Goal: Task Accomplishment & Management: Manage account settings

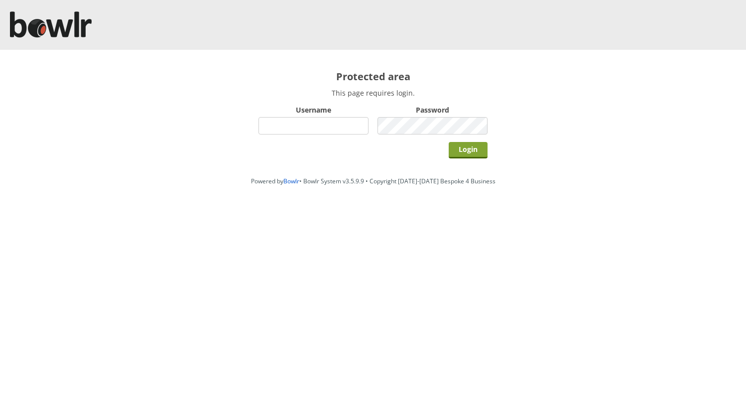
type input "hornseaindoorbowlsclub"
click at [467, 150] on input "Login" at bounding box center [468, 150] width 39 height 16
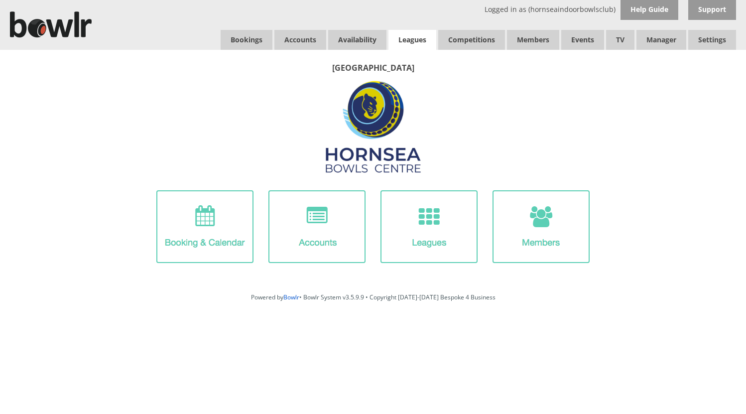
click at [409, 39] on link "Leagues" at bounding box center [413, 40] width 48 height 20
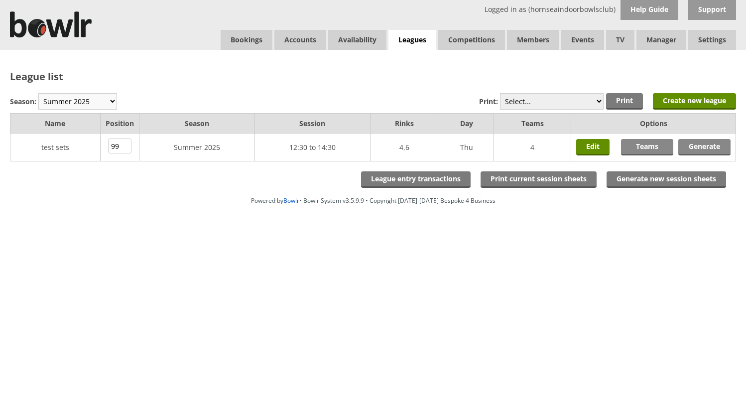
click at [72, 99] on select "Winter 2025-6 Summer 2025 Winter 24-25 Summer 2024 Winter 2023 / 2024 Summer 20…" at bounding box center [77, 101] width 79 height 16
select select "10"
click at [38, 93] on select "Winter 2025-6 Summer 2025 Winter 24-25 Summer 2024 Winter 2023 / 2024 Summer 20…" at bounding box center [77, 101] width 79 height 16
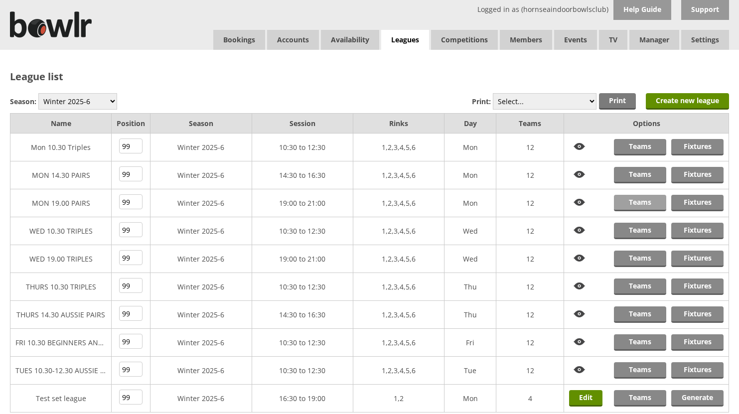
click at [640, 199] on link "Teams" at bounding box center [640, 203] width 52 height 16
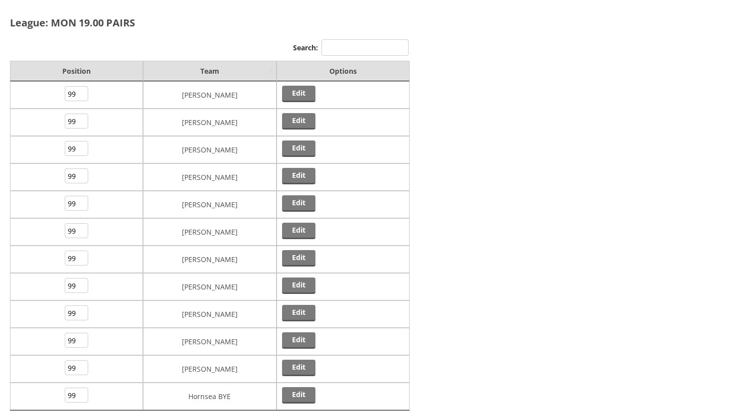
scroll to position [50, 0]
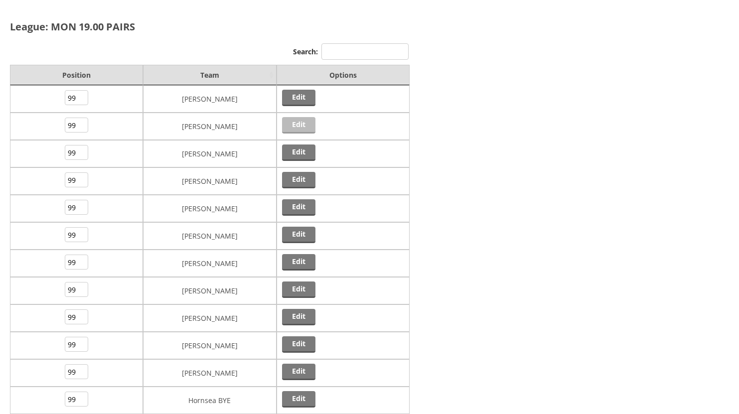
click at [299, 126] on link "Edit" at bounding box center [298, 125] width 33 height 16
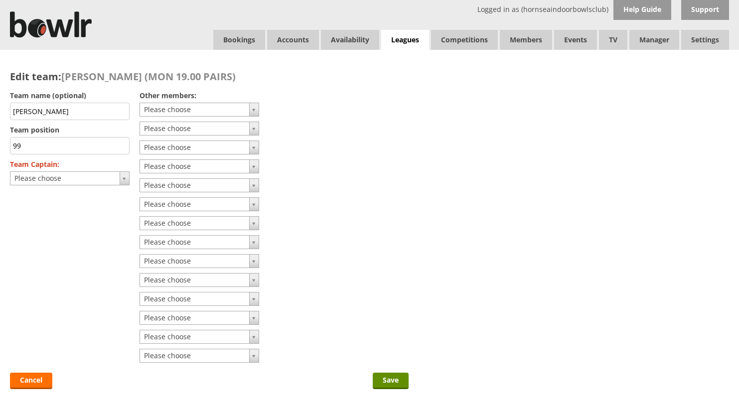
click at [76, 113] on input "David Robson" at bounding box center [70, 111] width 120 height 17
type input "D"
click at [385, 379] on input "Save" at bounding box center [391, 381] width 36 height 16
click at [389, 381] on input "Save" at bounding box center [391, 381] width 36 height 16
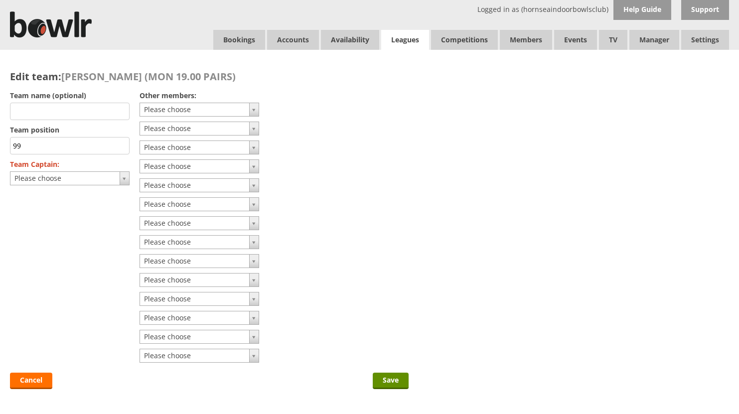
click at [404, 38] on link "Leagues" at bounding box center [405, 40] width 48 height 20
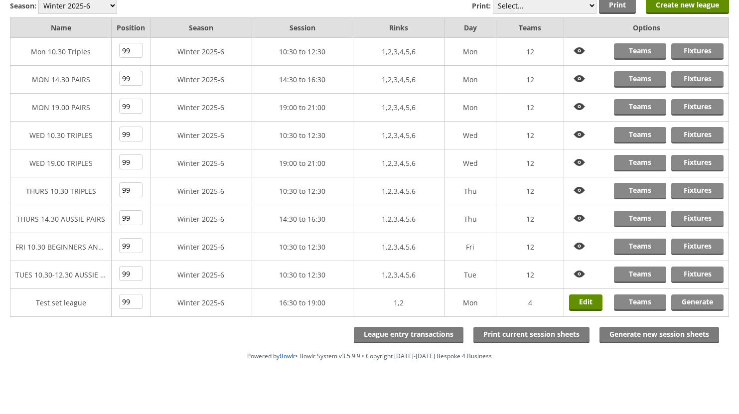
scroll to position [98, 0]
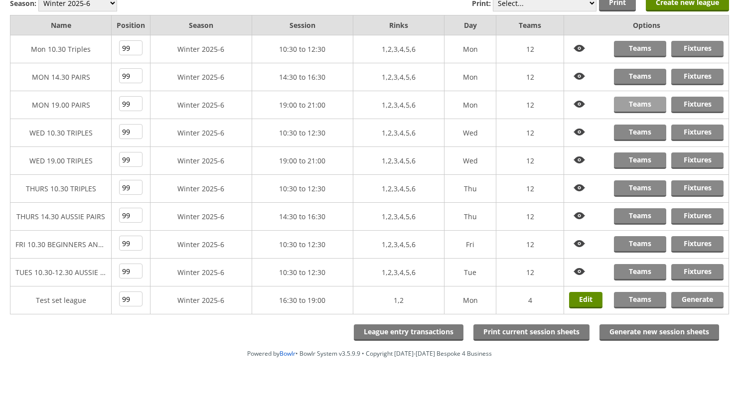
click at [635, 104] on link "Teams" at bounding box center [640, 105] width 52 height 16
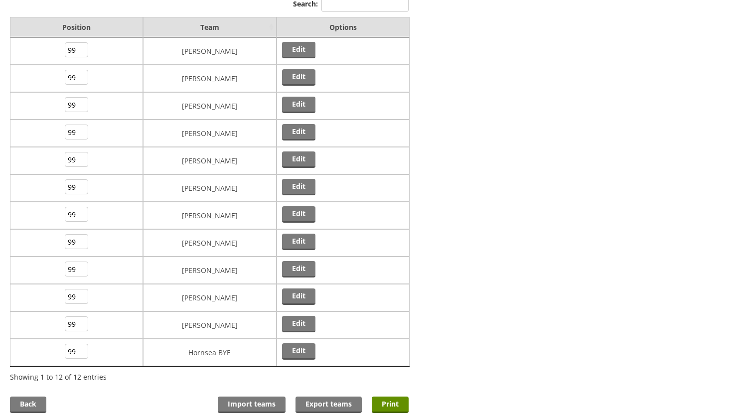
scroll to position [100, 0]
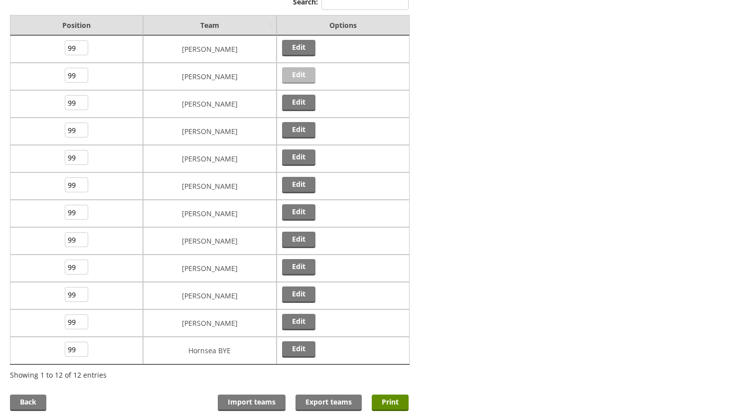
click at [300, 74] on link "Edit" at bounding box center [298, 75] width 33 height 16
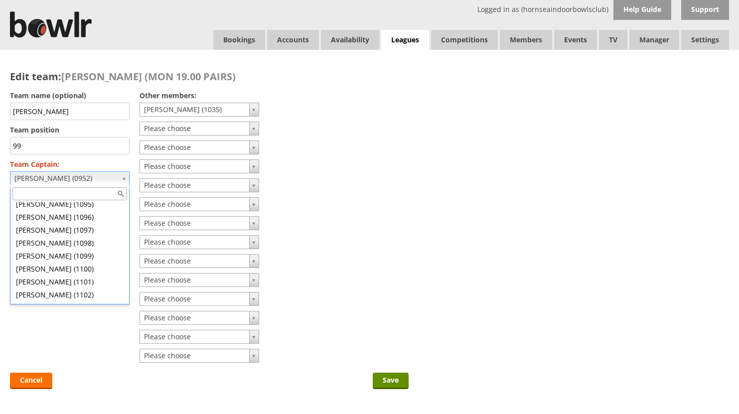
scroll to position [5740, 0]
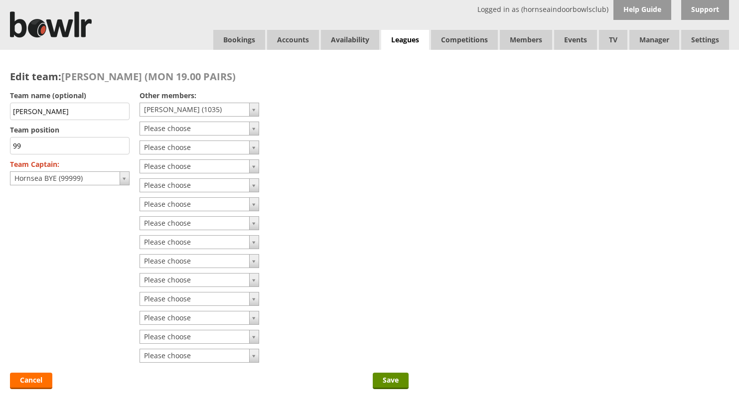
click at [71, 112] on input "David Robson" at bounding box center [70, 111] width 120 height 17
type input "D"
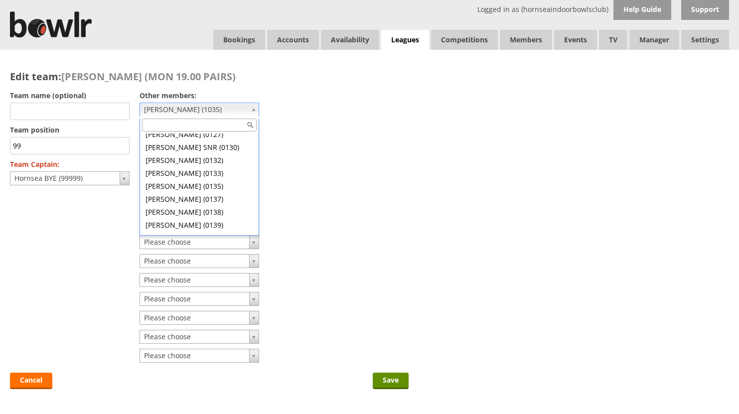
scroll to position [0, 0]
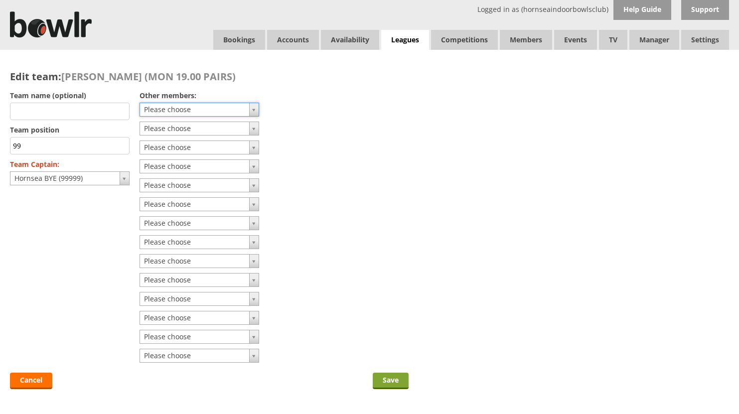
click at [389, 379] on input "Save" at bounding box center [391, 381] width 36 height 16
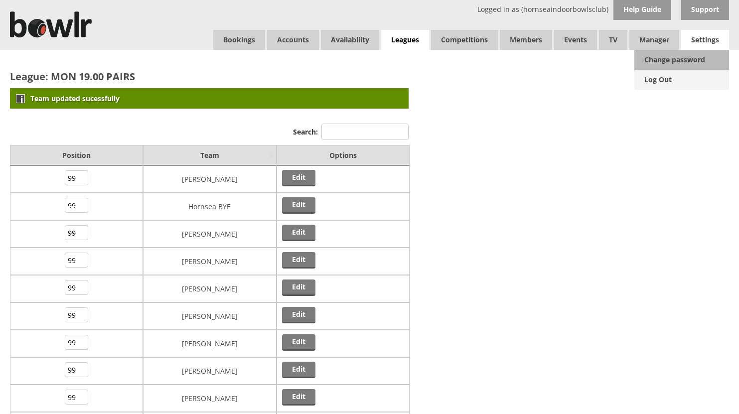
click at [659, 79] on link "Log Out" at bounding box center [681, 80] width 95 height 20
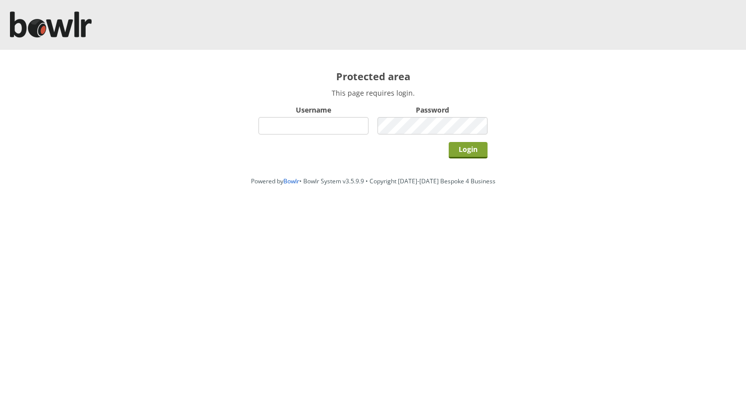
type input "hornseaindoorbowlsclub"
click at [466, 149] on input "Login" at bounding box center [468, 150] width 39 height 16
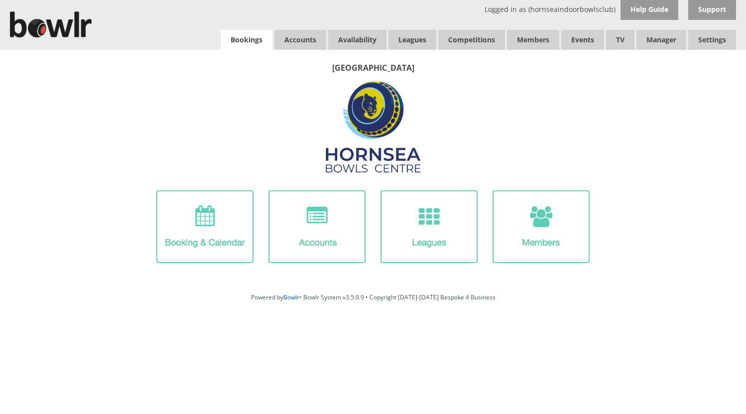
click at [237, 37] on link "Bookings" at bounding box center [247, 40] width 52 height 20
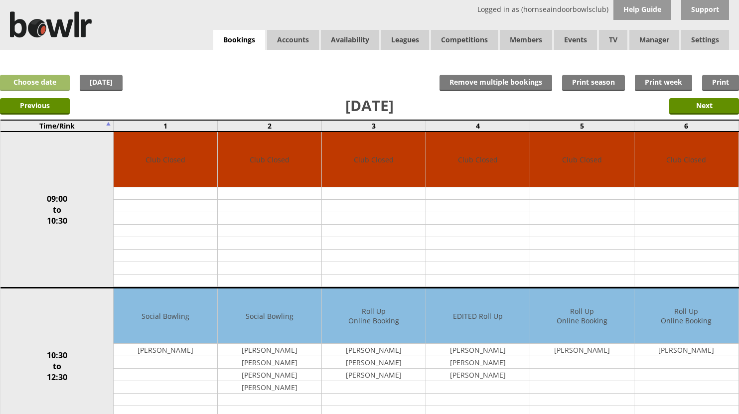
click at [30, 82] on link "Choose date" at bounding box center [35, 83] width 70 height 16
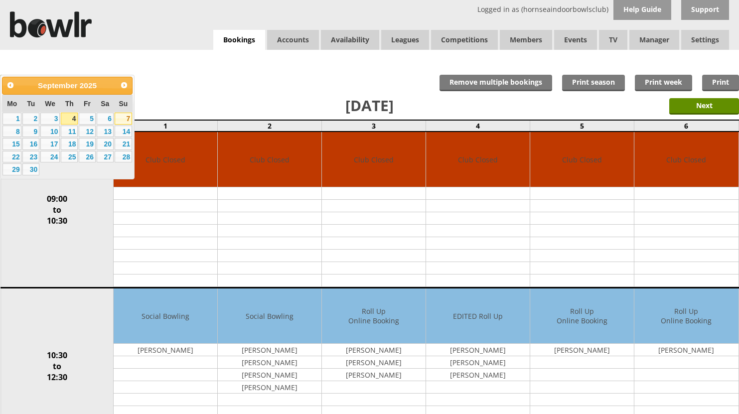
click at [124, 119] on link "7" at bounding box center [123, 119] width 17 height 12
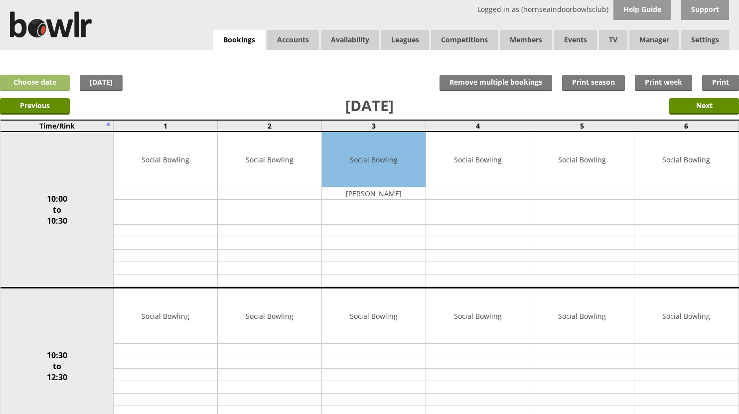
click at [57, 83] on link "Choose date" at bounding box center [35, 83] width 70 height 16
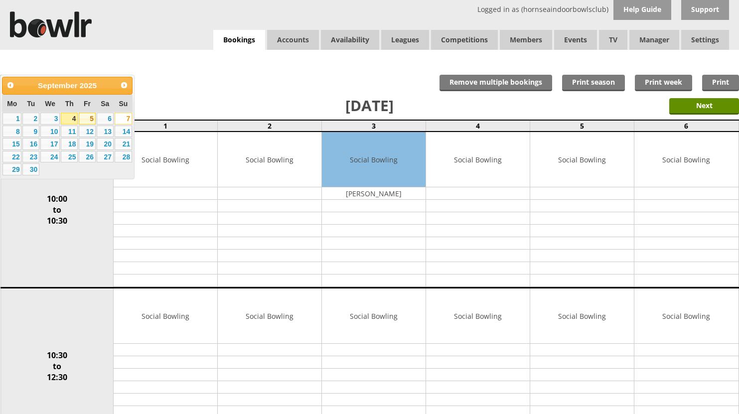
click at [83, 117] on link "5" at bounding box center [87, 119] width 17 height 12
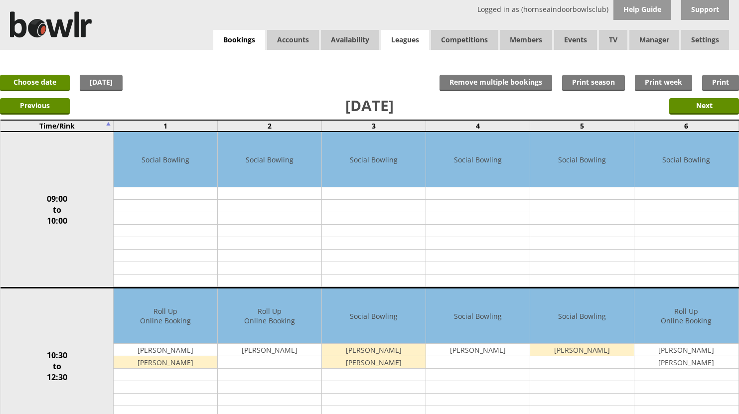
click at [408, 40] on link "Leagues" at bounding box center [405, 40] width 48 height 20
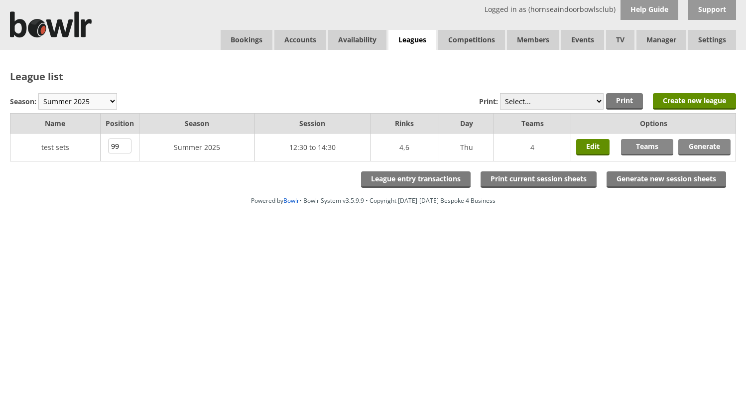
click at [101, 100] on select "Winter 2025-6 Summer 2025 Winter 24-25 Summer 2024 Winter 2023 / 2024 Summer 20…" at bounding box center [77, 101] width 79 height 16
select select "10"
click at [38, 93] on select "Winter 2025-6 Summer 2025 Winter 24-25 Summer 2024 Winter 2023 / 2024 Summer 20…" at bounding box center [77, 101] width 79 height 16
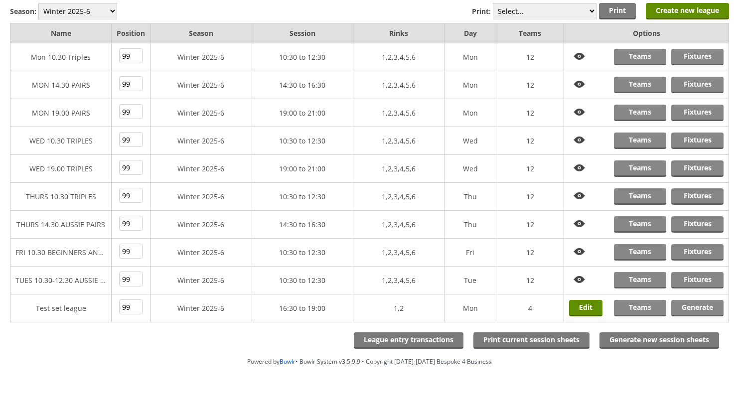
scroll to position [98, 0]
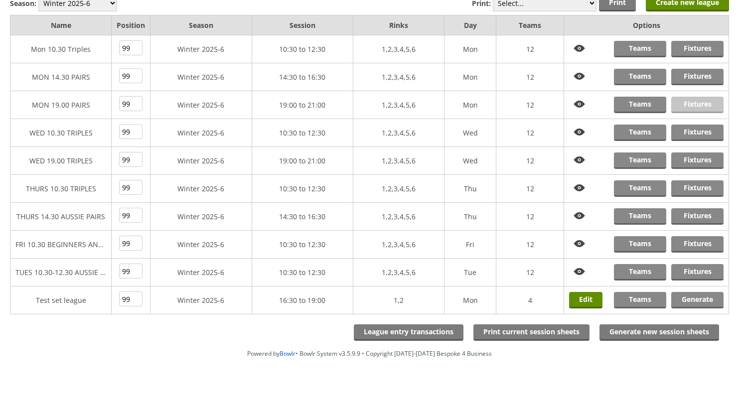
click at [688, 104] on link "Fixtures" at bounding box center [697, 105] width 52 height 16
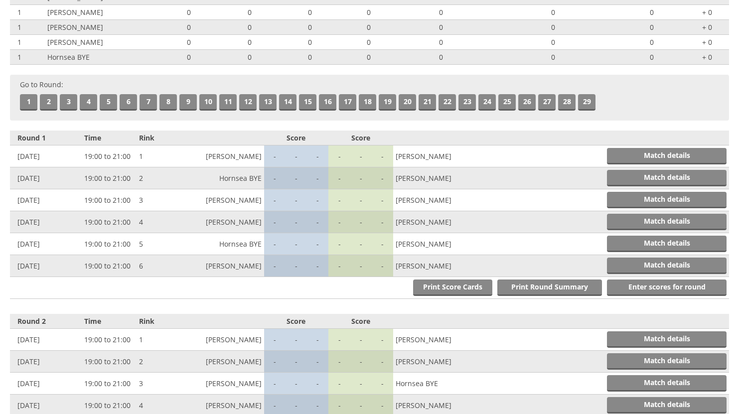
scroll to position [249, 0]
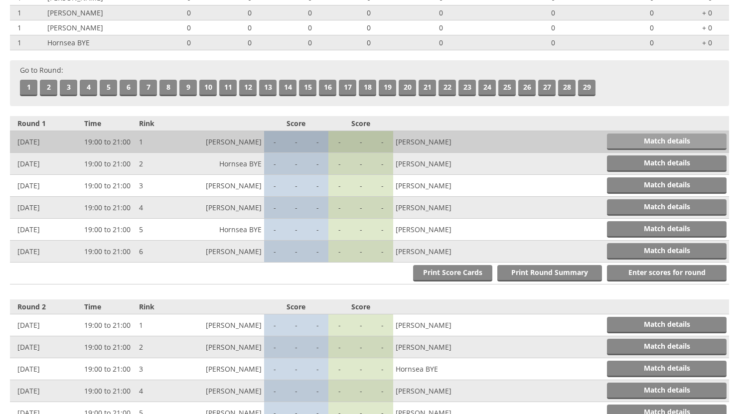
click at [636, 138] on link "Match details" at bounding box center [667, 142] width 120 height 16
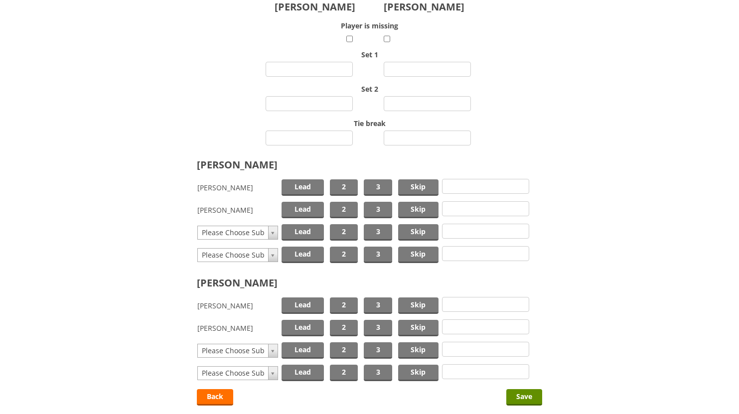
scroll to position [100, 0]
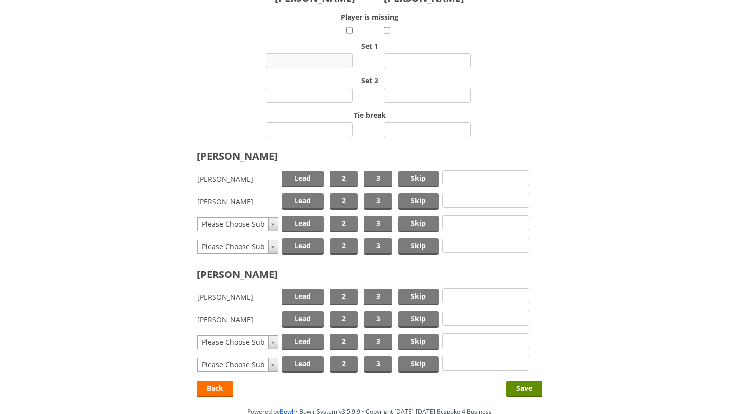
click at [320, 58] on input "number" at bounding box center [309, 60] width 87 height 15
type input "8"
click at [422, 63] on input "number" at bounding box center [427, 60] width 87 height 15
type input "2"
click at [314, 96] on input "number" at bounding box center [309, 95] width 87 height 15
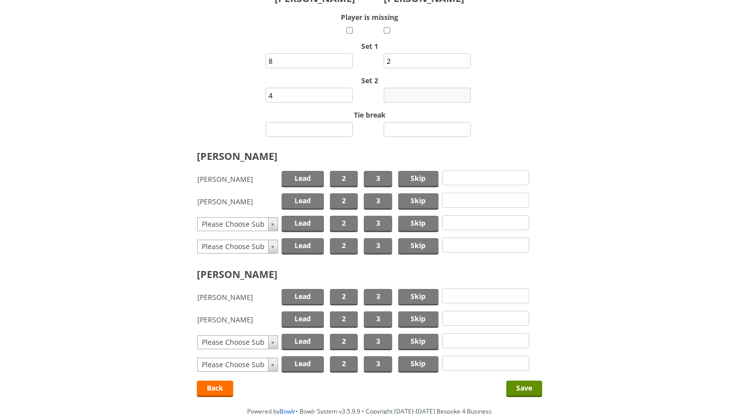
type input "4"
click at [405, 94] on input "number" at bounding box center [427, 95] width 87 height 15
type input "7"
click at [322, 130] on input "number" at bounding box center [309, 129] width 87 height 15
type input "1"
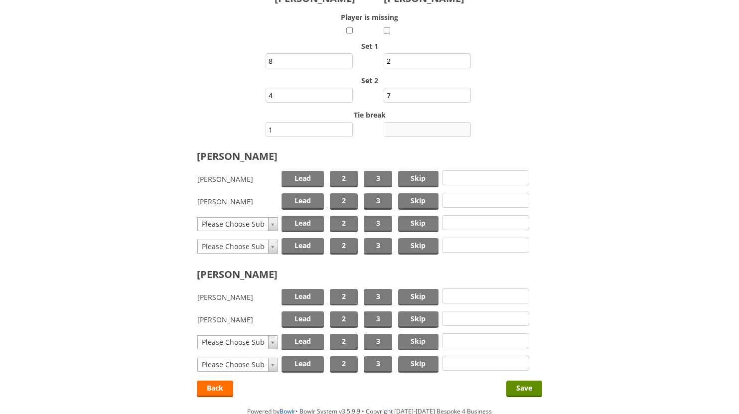
click at [412, 127] on input "number" at bounding box center [427, 129] width 87 height 15
type input "0"
click at [525, 389] on input "Save" at bounding box center [524, 389] width 36 height 16
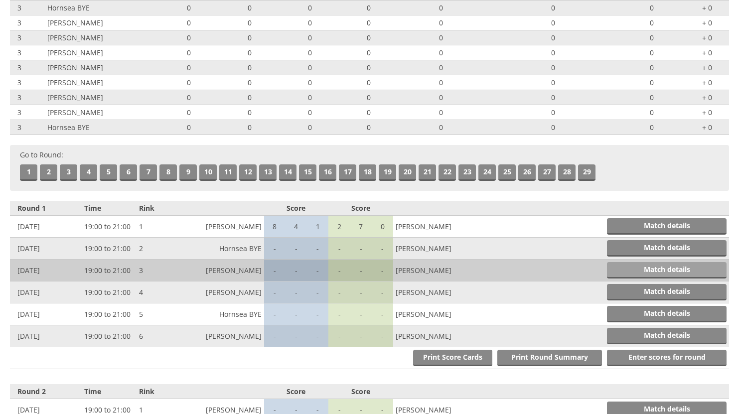
scroll to position [196, 0]
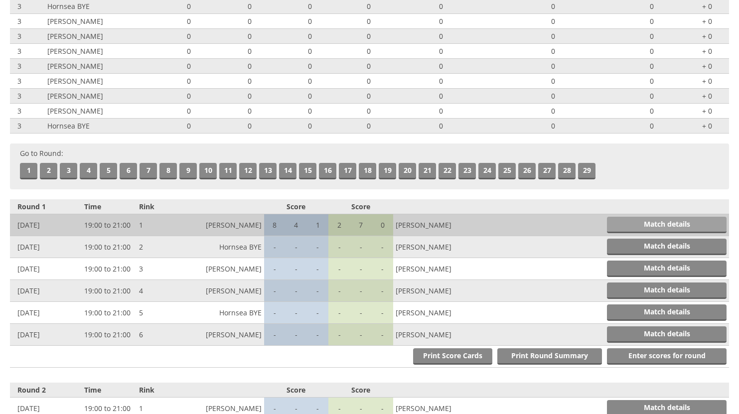
click at [669, 224] on link "Match details" at bounding box center [667, 225] width 120 height 16
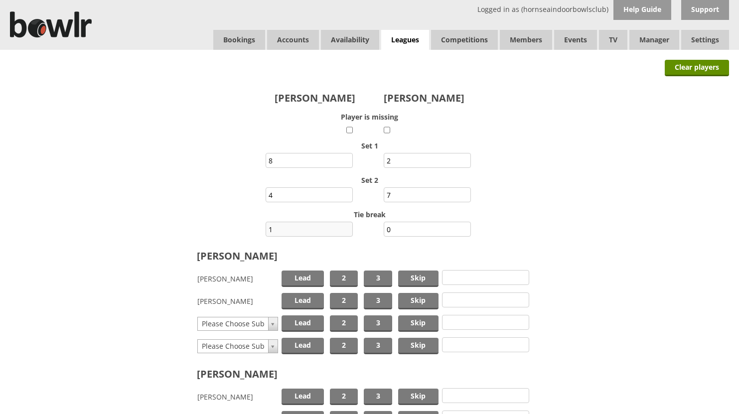
click at [313, 231] on input "1" at bounding box center [309, 229] width 87 height 15
click at [402, 229] on input "0" at bounding box center [427, 229] width 87 height 15
click at [286, 196] on input "4" at bounding box center [309, 194] width 87 height 15
click at [401, 192] on input "7" at bounding box center [427, 194] width 87 height 15
click at [322, 192] on input "number" at bounding box center [309, 194] width 87 height 15
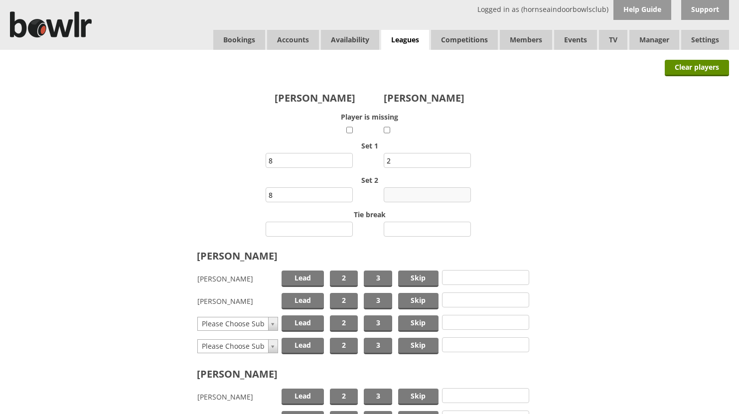
type input "8"
click at [403, 195] on input "number" at bounding box center [427, 194] width 87 height 15
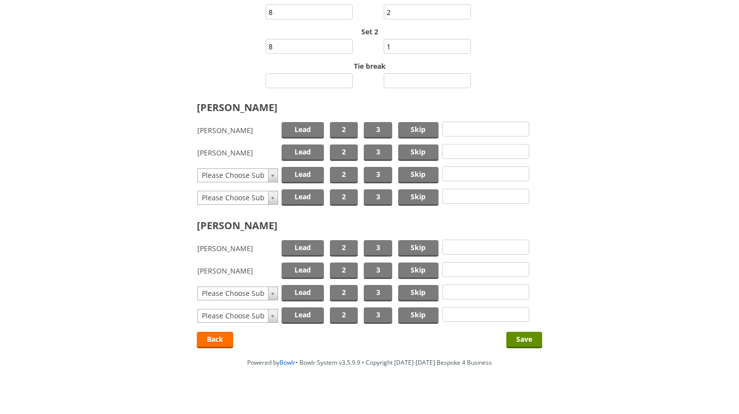
scroll to position [149, 0]
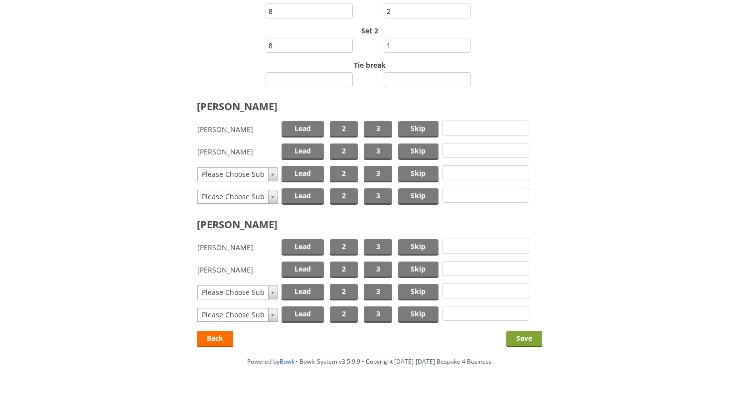
type input "1"
click at [524, 337] on input "Save" at bounding box center [524, 339] width 36 height 16
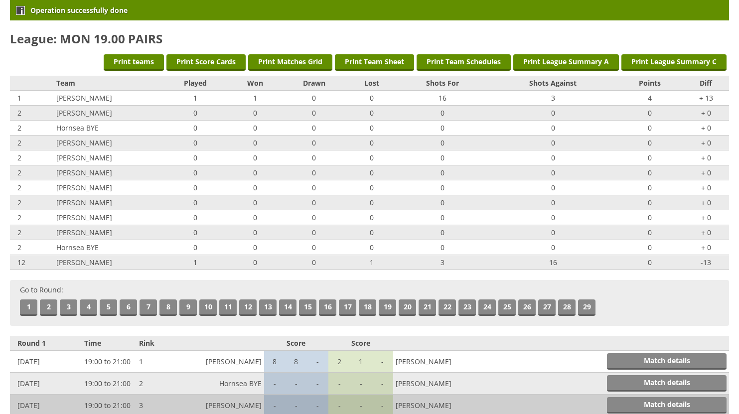
scroll to position [47, 0]
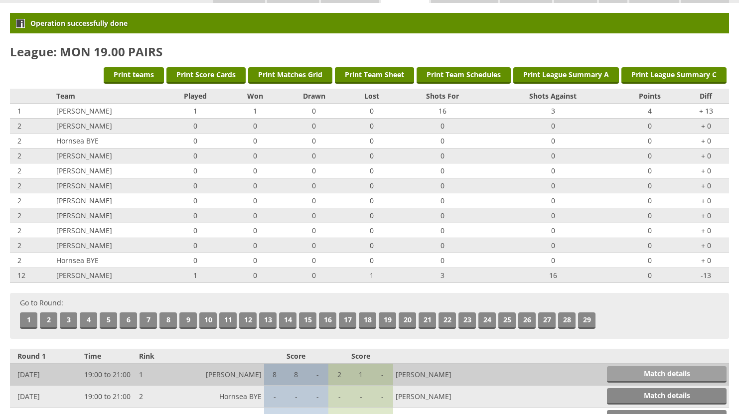
click at [631, 368] on link "Match details" at bounding box center [667, 374] width 120 height 16
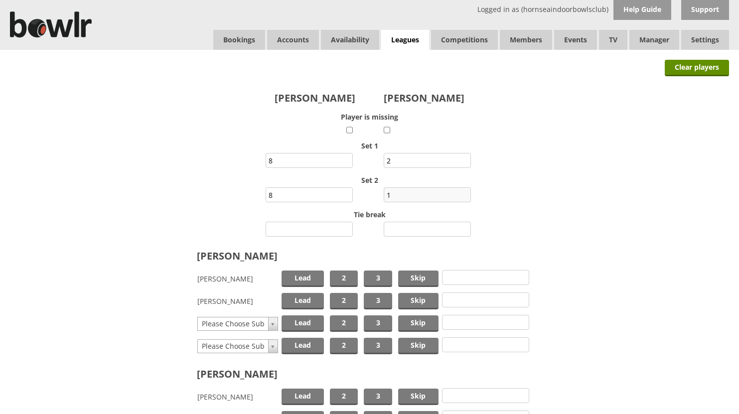
click at [406, 191] on input "1" at bounding box center [427, 194] width 87 height 15
click at [315, 196] on input "8" at bounding box center [309, 194] width 87 height 15
click at [418, 162] on input "2" at bounding box center [427, 160] width 87 height 15
click at [302, 158] on input "8" at bounding box center [309, 160] width 87 height 15
click at [408, 39] on link "Leagues" at bounding box center [405, 40] width 48 height 20
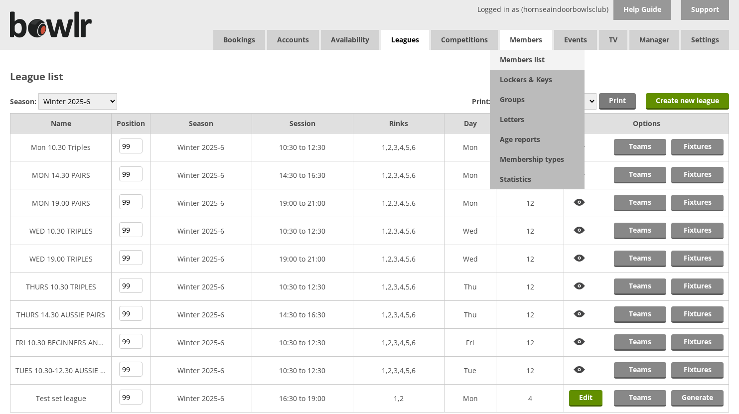
click at [524, 59] on link "Members list" at bounding box center [537, 60] width 95 height 20
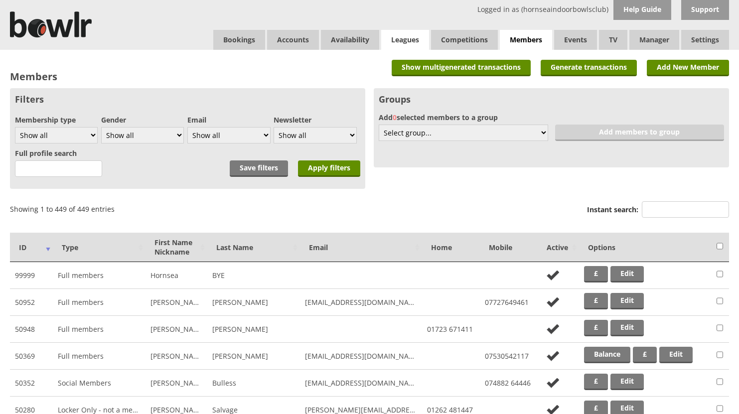
click at [413, 38] on link "Leagues" at bounding box center [405, 40] width 48 height 20
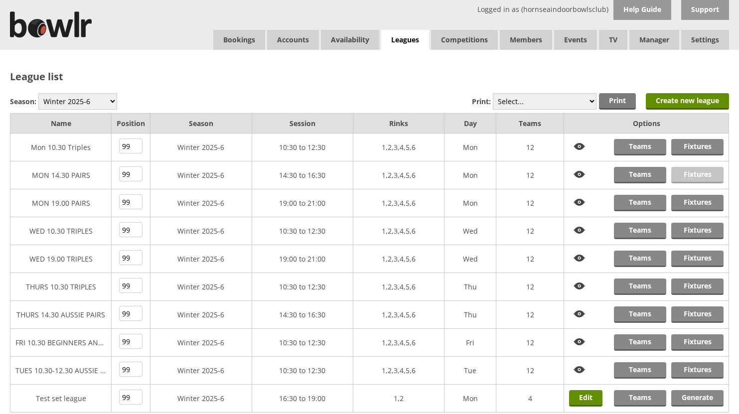
click at [691, 174] on link "Fixtures" at bounding box center [697, 175] width 52 height 16
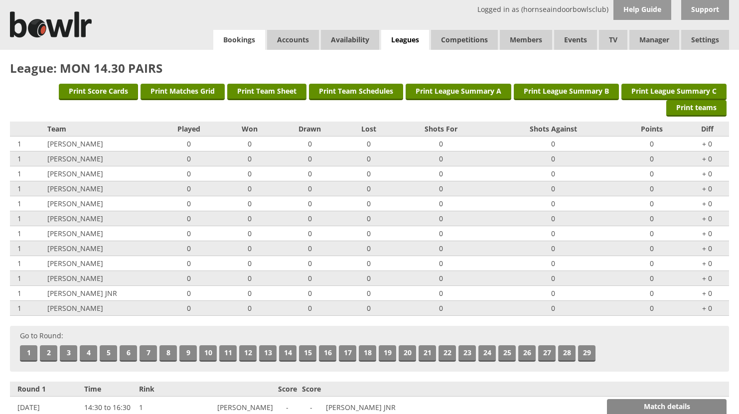
click at [229, 38] on link "Bookings" at bounding box center [239, 40] width 52 height 20
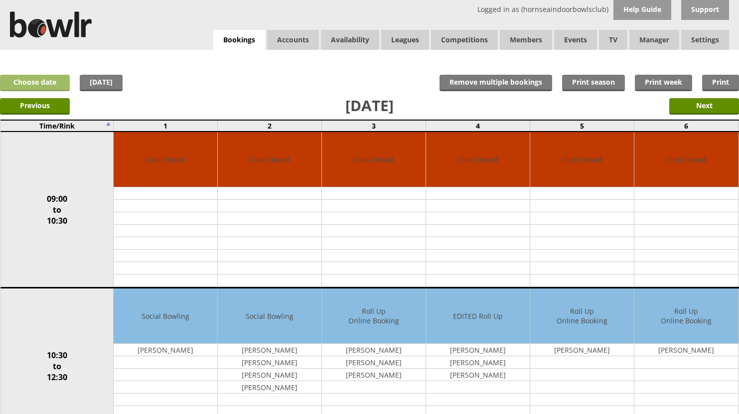
click at [54, 83] on link "Choose date" at bounding box center [35, 83] width 70 height 16
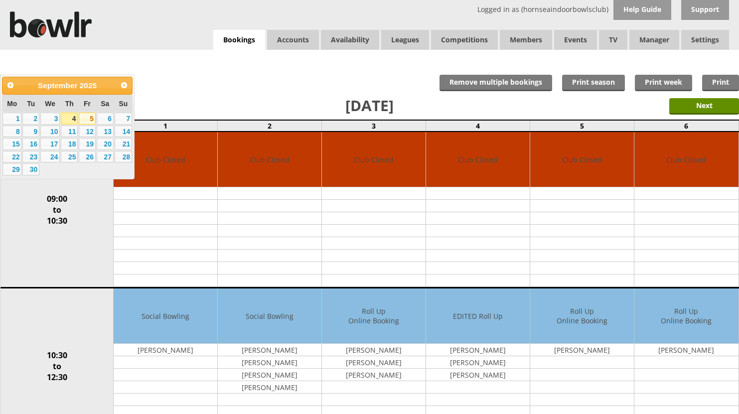
click at [87, 118] on link "5" at bounding box center [87, 119] width 17 height 12
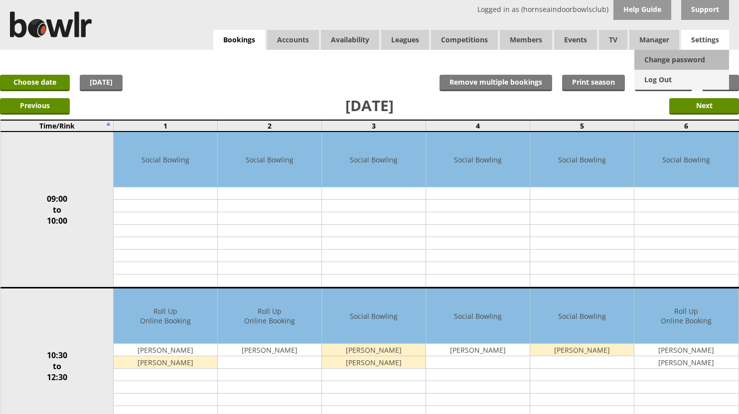
click at [658, 79] on link "Log Out" at bounding box center [681, 80] width 95 height 20
